Goal: Task Accomplishment & Management: Manage account settings

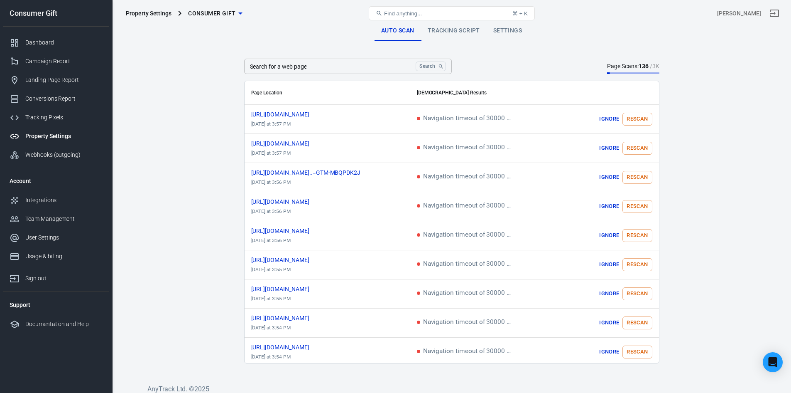
click at [439, 26] on div "Property Settings Consumer Gift Find anything... ⌘ + K [PERSON_NAME]" at bounding box center [452, 13] width 679 height 27
click at [464, 34] on link "Tracking Script" at bounding box center [454, 31] width 66 height 20
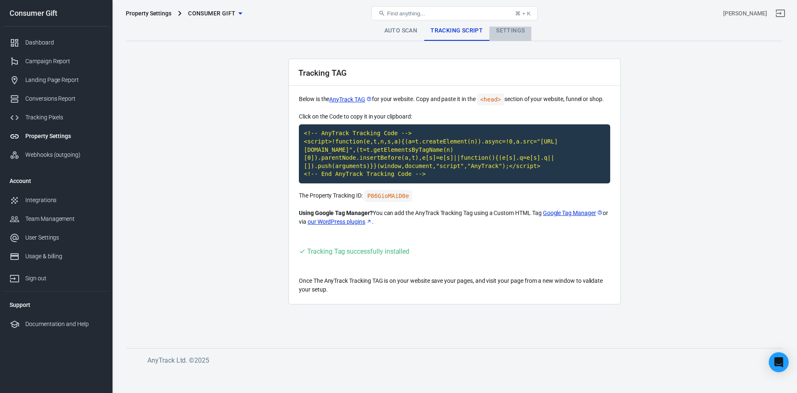
click at [507, 29] on link "Settings" at bounding box center [511, 31] width 42 height 20
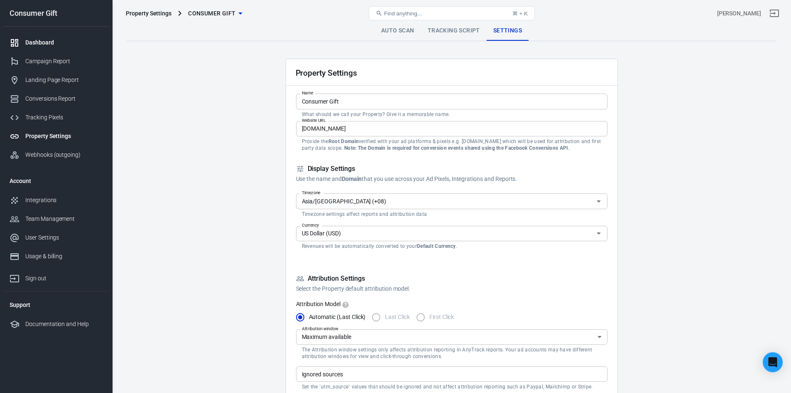
click at [39, 44] on div "Dashboard" at bounding box center [63, 42] width 77 height 9
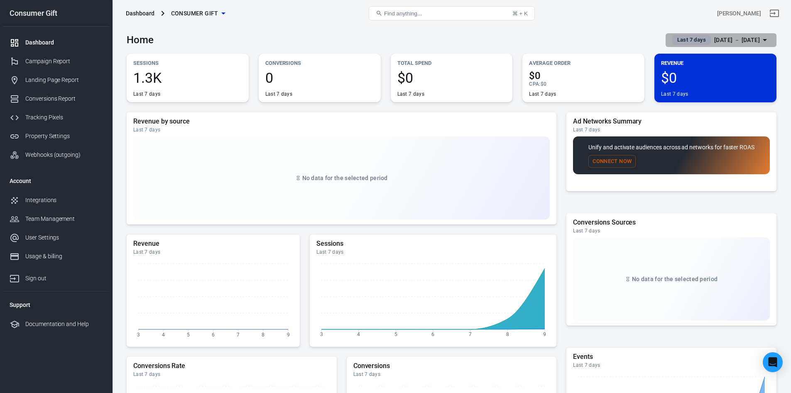
click at [756, 42] on div "[DATE] － [DATE]" at bounding box center [737, 40] width 46 height 10
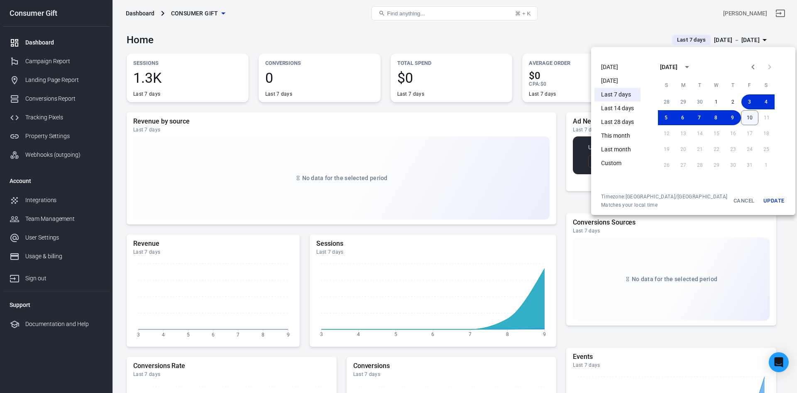
click at [741, 111] on button "10" at bounding box center [749, 117] width 17 height 15
click at [742, 117] on button "10" at bounding box center [750, 117] width 17 height 15
click at [761, 198] on button "Update" at bounding box center [774, 200] width 27 height 15
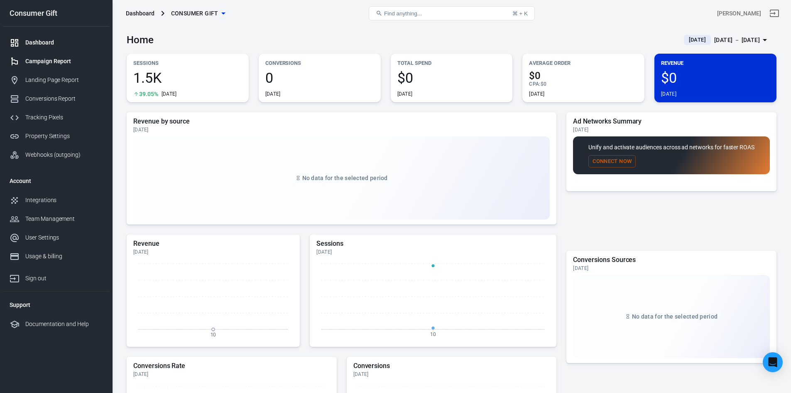
click at [48, 58] on div "Campaign Report" at bounding box center [63, 61] width 77 height 9
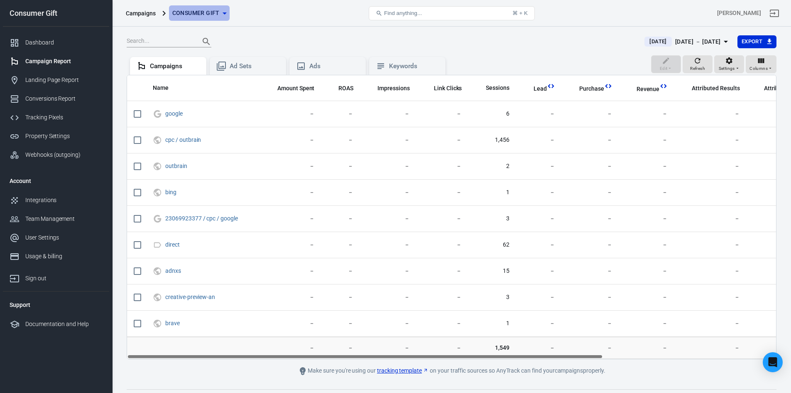
click at [213, 16] on span "Consumer Gift" at bounding box center [195, 13] width 47 height 10
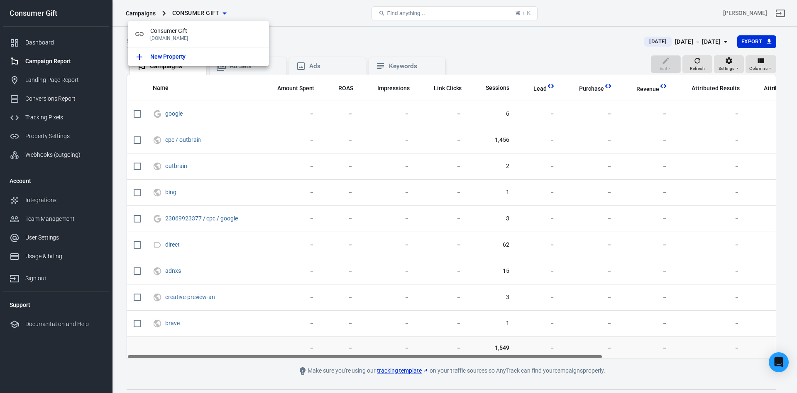
click at [320, 39] on div at bounding box center [398, 196] width 797 height 393
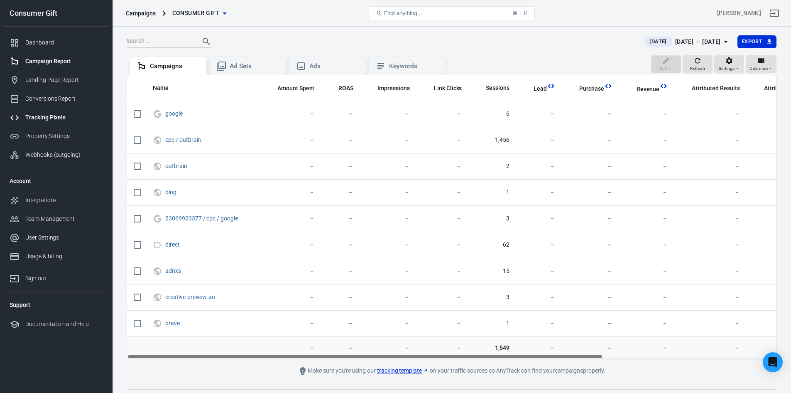
click at [53, 125] on link "Tracking Pixels" at bounding box center [56, 117] width 106 height 19
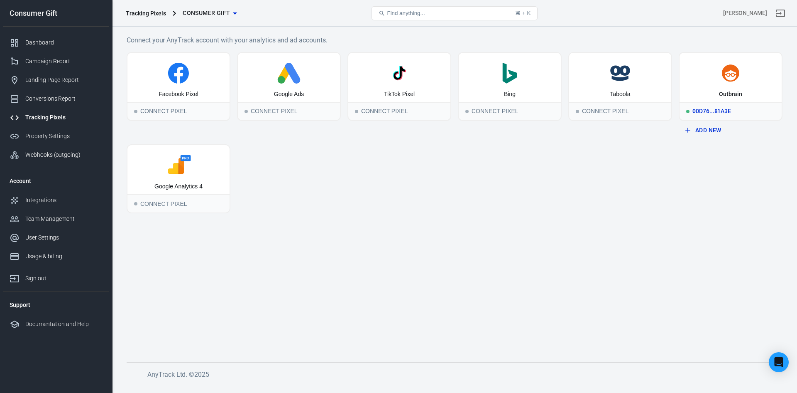
click at [716, 115] on div "00d76...81a3e" at bounding box center [731, 111] width 102 height 18
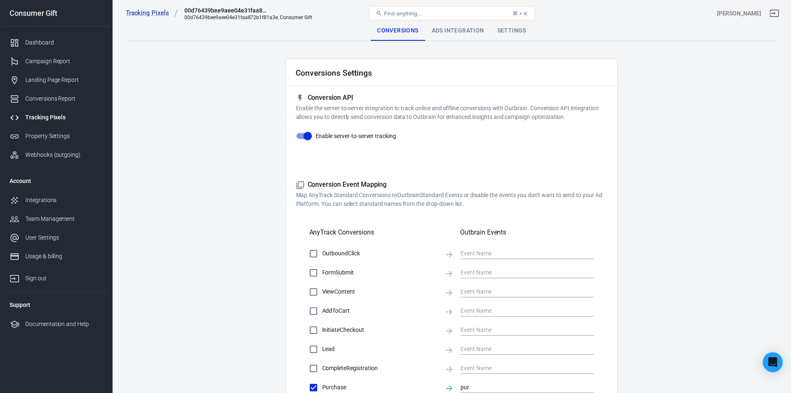
click at [449, 33] on div "Ads Integration" at bounding box center [458, 31] width 66 height 20
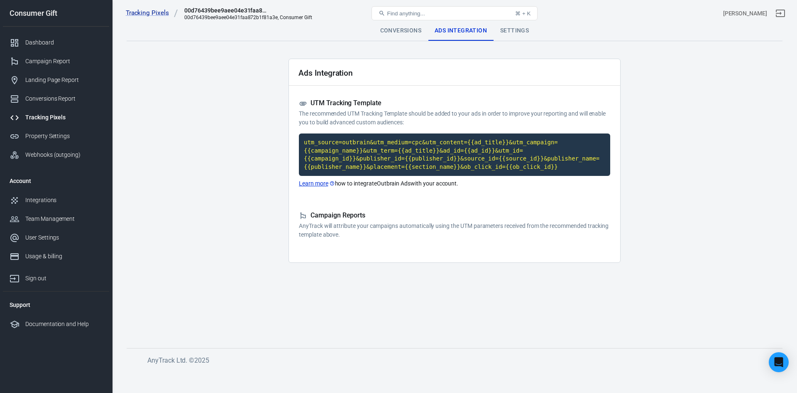
click at [523, 32] on div "Settings" at bounding box center [515, 31] width 42 height 20
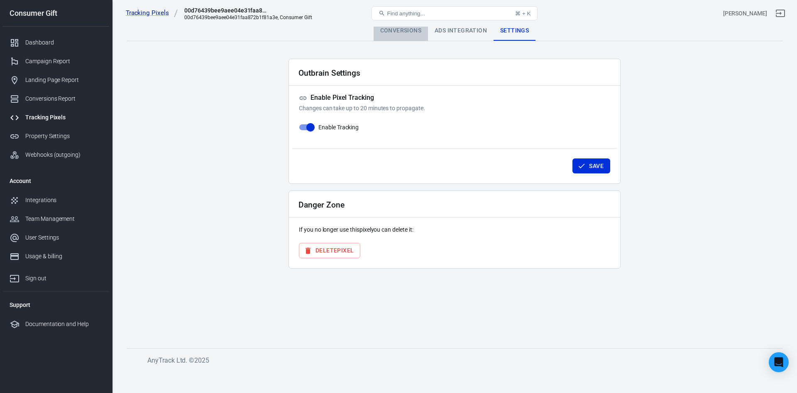
click at [388, 27] on div "Conversions" at bounding box center [401, 31] width 54 height 20
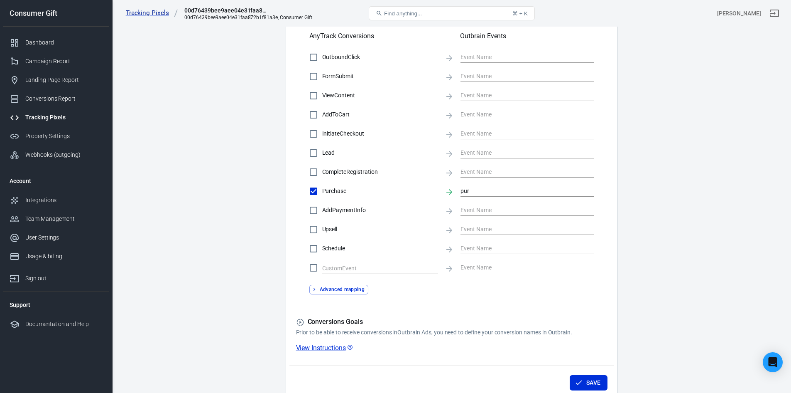
scroll to position [240, 0]
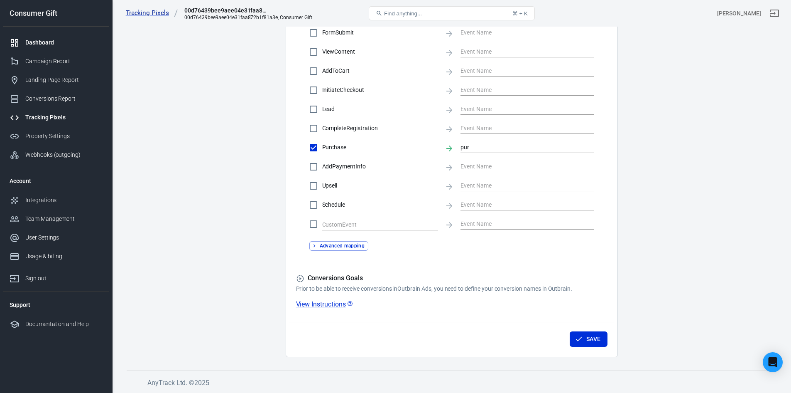
click at [47, 46] on div "Dashboard" at bounding box center [63, 42] width 77 height 9
